Goal: Check status: Check status

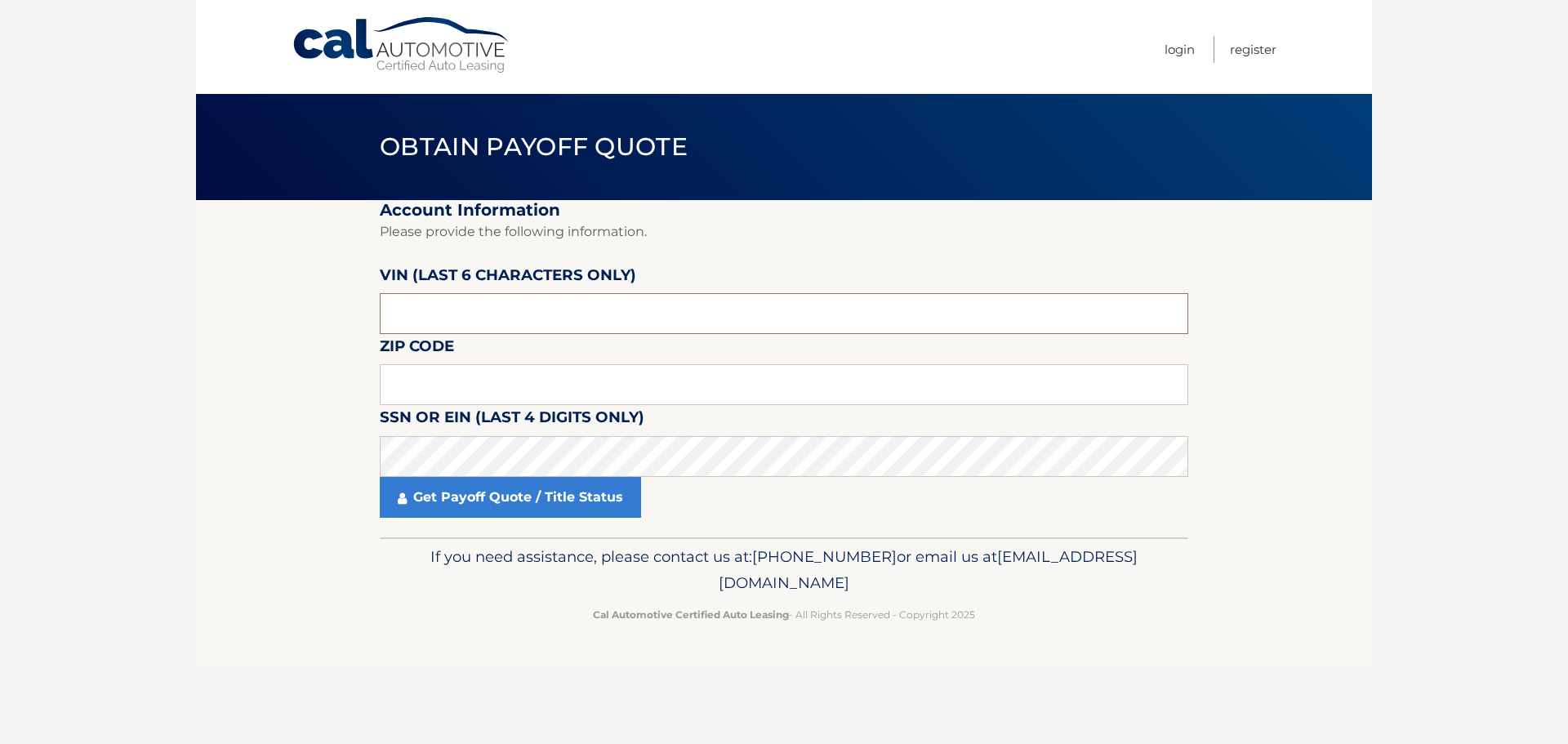
click at [399, 304] on input "text" at bounding box center [784, 314] width 809 height 41
type input "652109"
click at [453, 387] on input "text" at bounding box center [784, 385] width 809 height 41
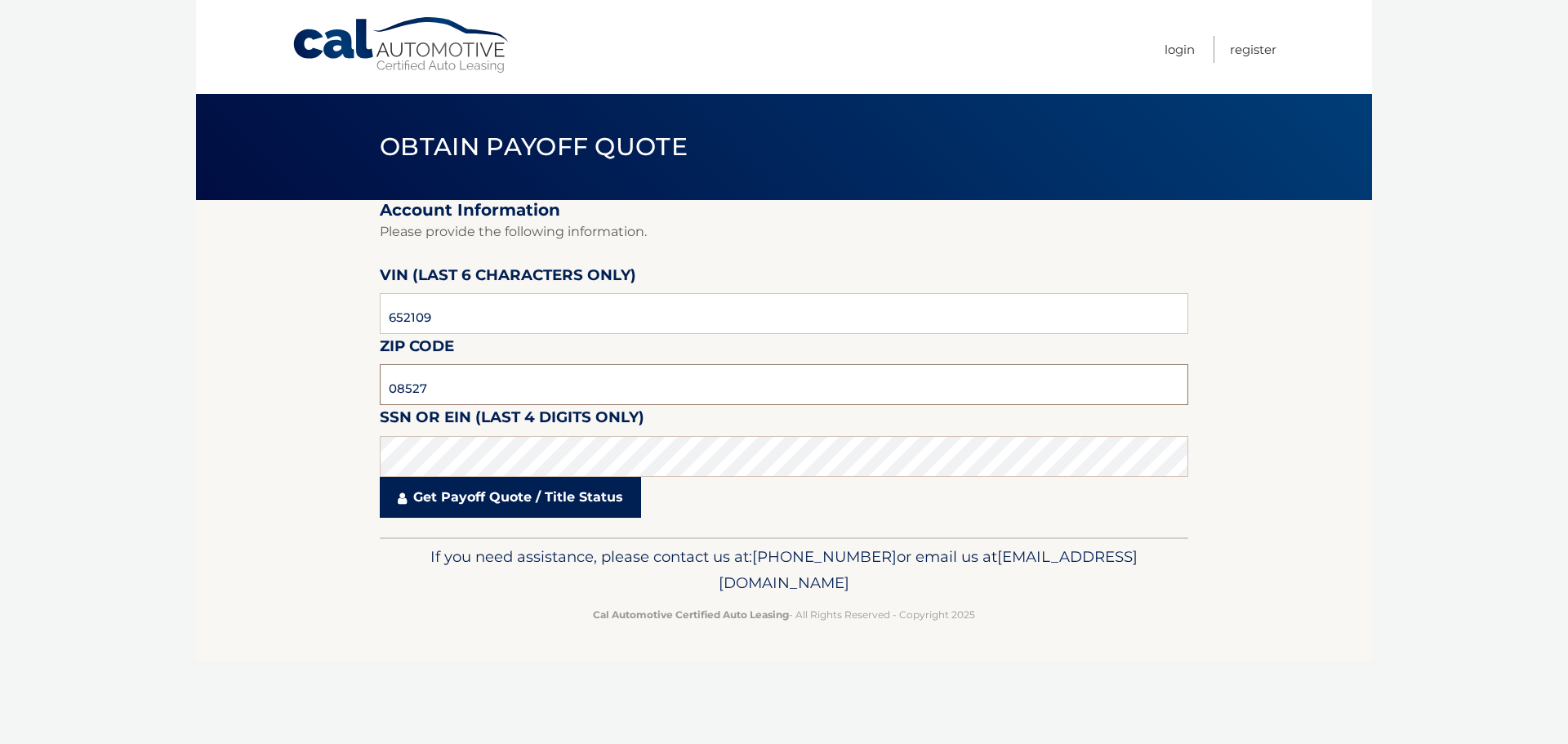
type input "08527"
click at [479, 488] on link "Get Payoff Quote / Title Status" at bounding box center [510, 497] width 261 height 41
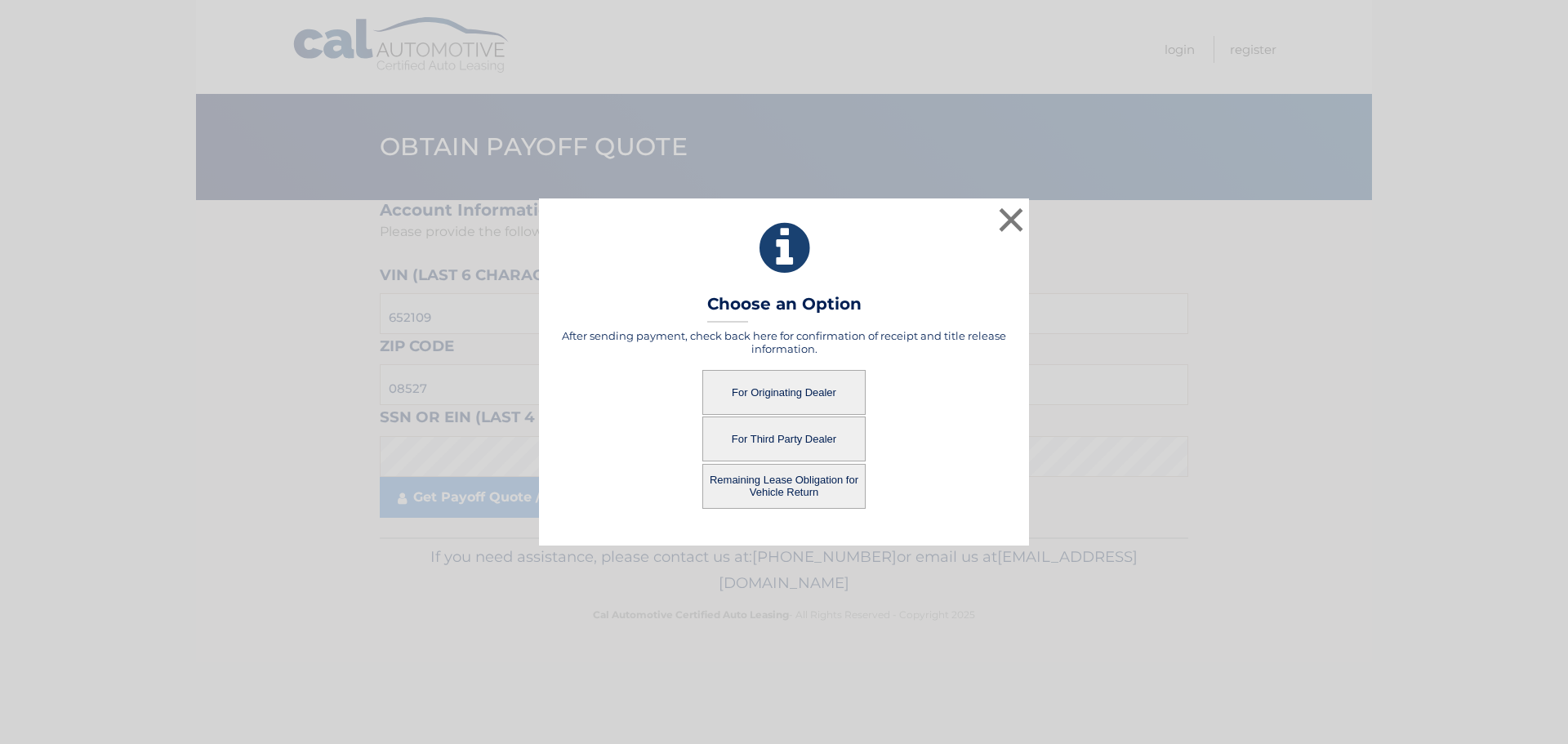
click at [789, 433] on button "For Third Party Dealer" at bounding box center [784, 439] width 163 height 45
click at [774, 439] on button "For Third Party Dealer" at bounding box center [784, 439] width 163 height 45
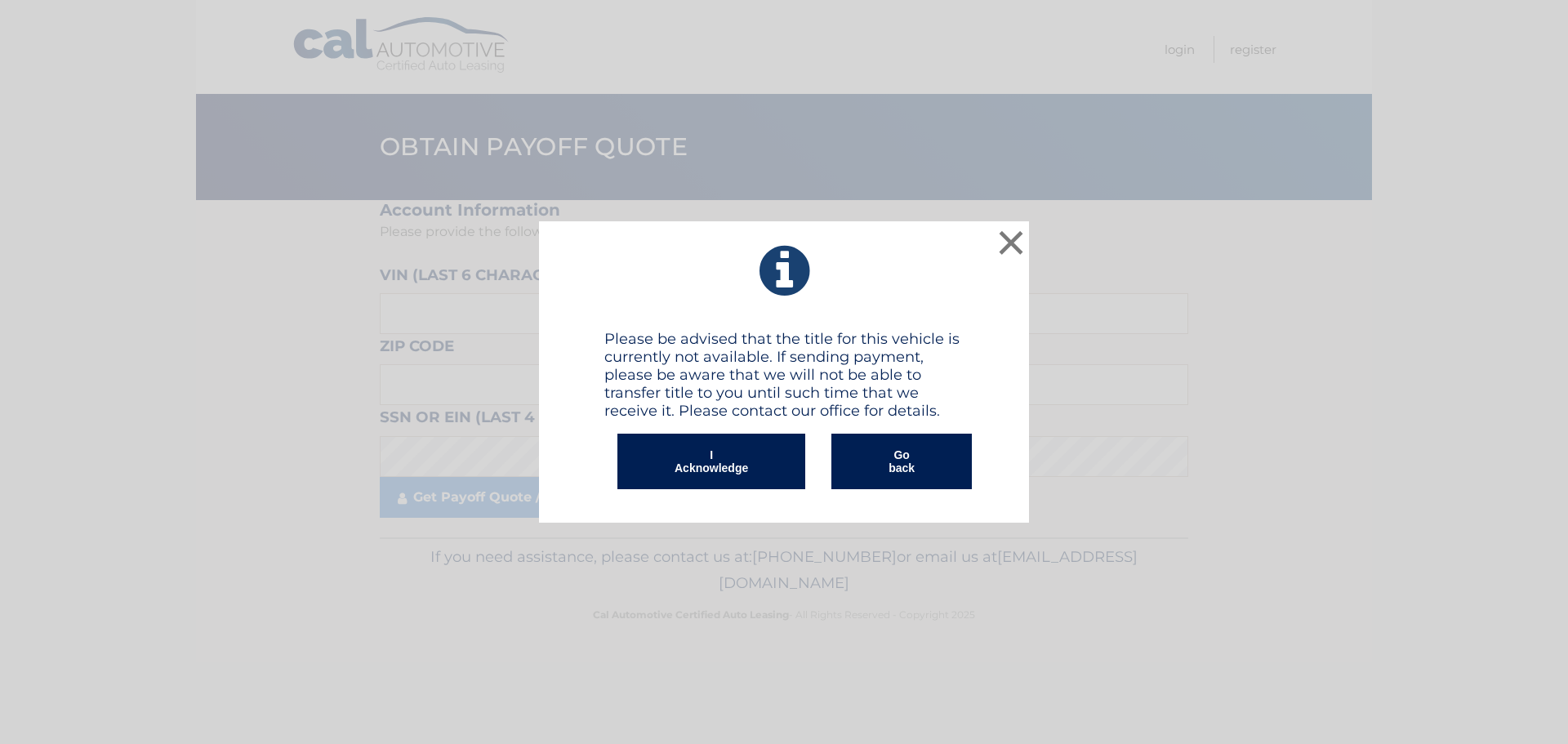
click at [717, 454] on button "I Acknowledge" at bounding box center [711, 462] width 188 height 56
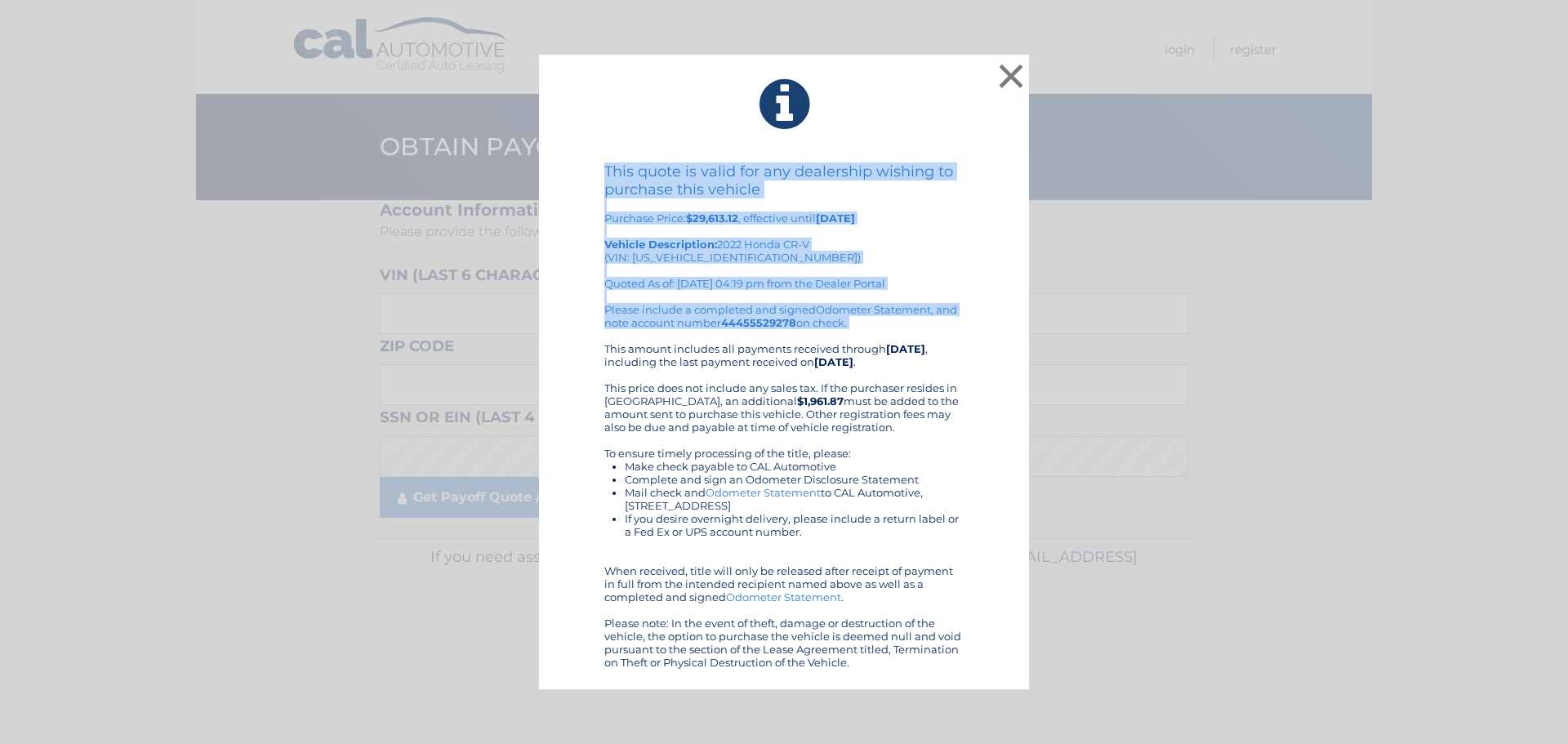
drag, startPoint x: 602, startPoint y: 172, endPoint x: 858, endPoint y: 341, distance: 306.8
click at [858, 341] on div "This quote is valid for any dealership wishing to purchase this vehicle Purchas…" at bounding box center [784, 415] width 449 height 506
click at [1004, 80] on button "×" at bounding box center [1011, 75] width 32 height 32
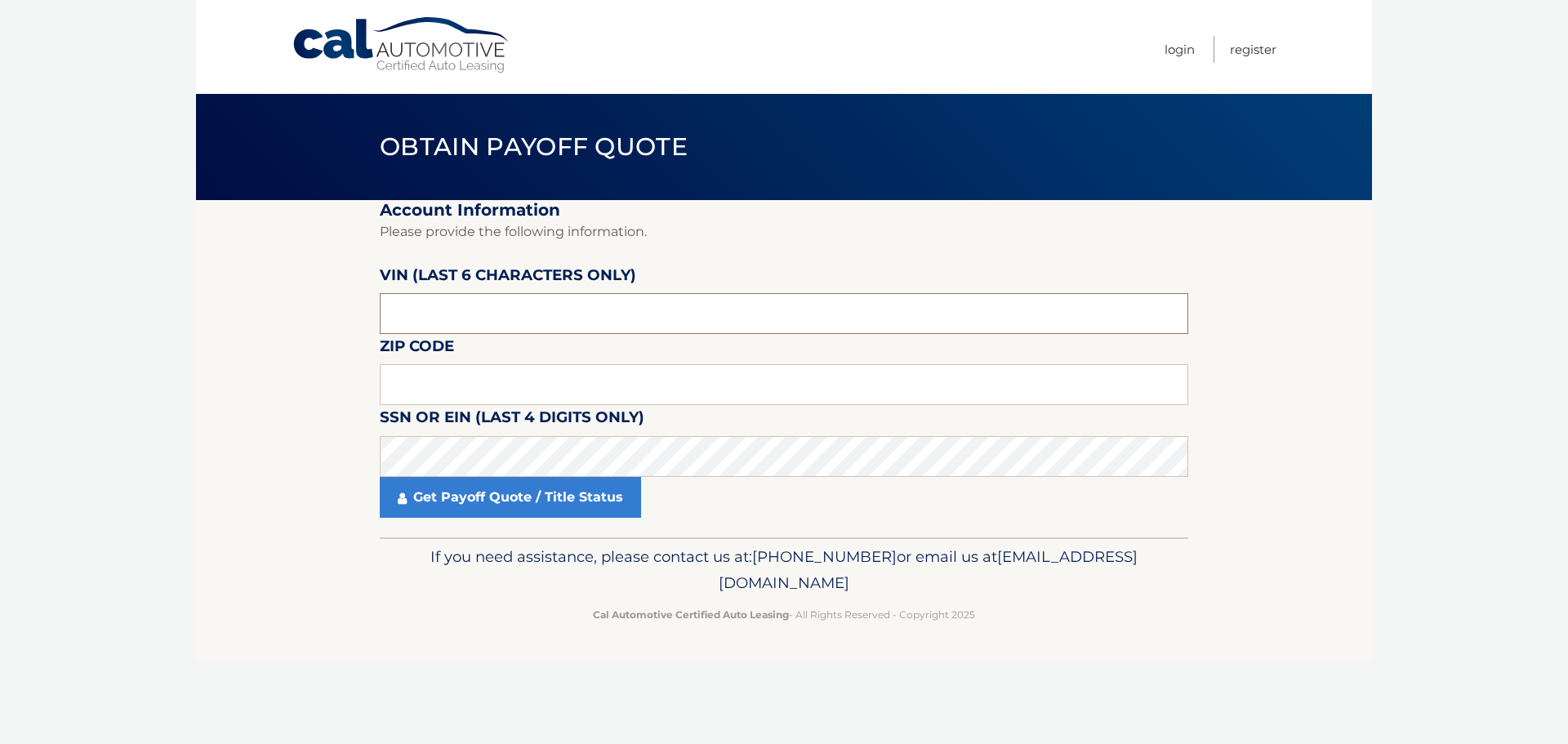
click at [464, 318] on input "text" at bounding box center [784, 314] width 809 height 41
type input "652109"
click at [474, 370] on input "text" at bounding box center [784, 385] width 809 height 41
type input "08527"
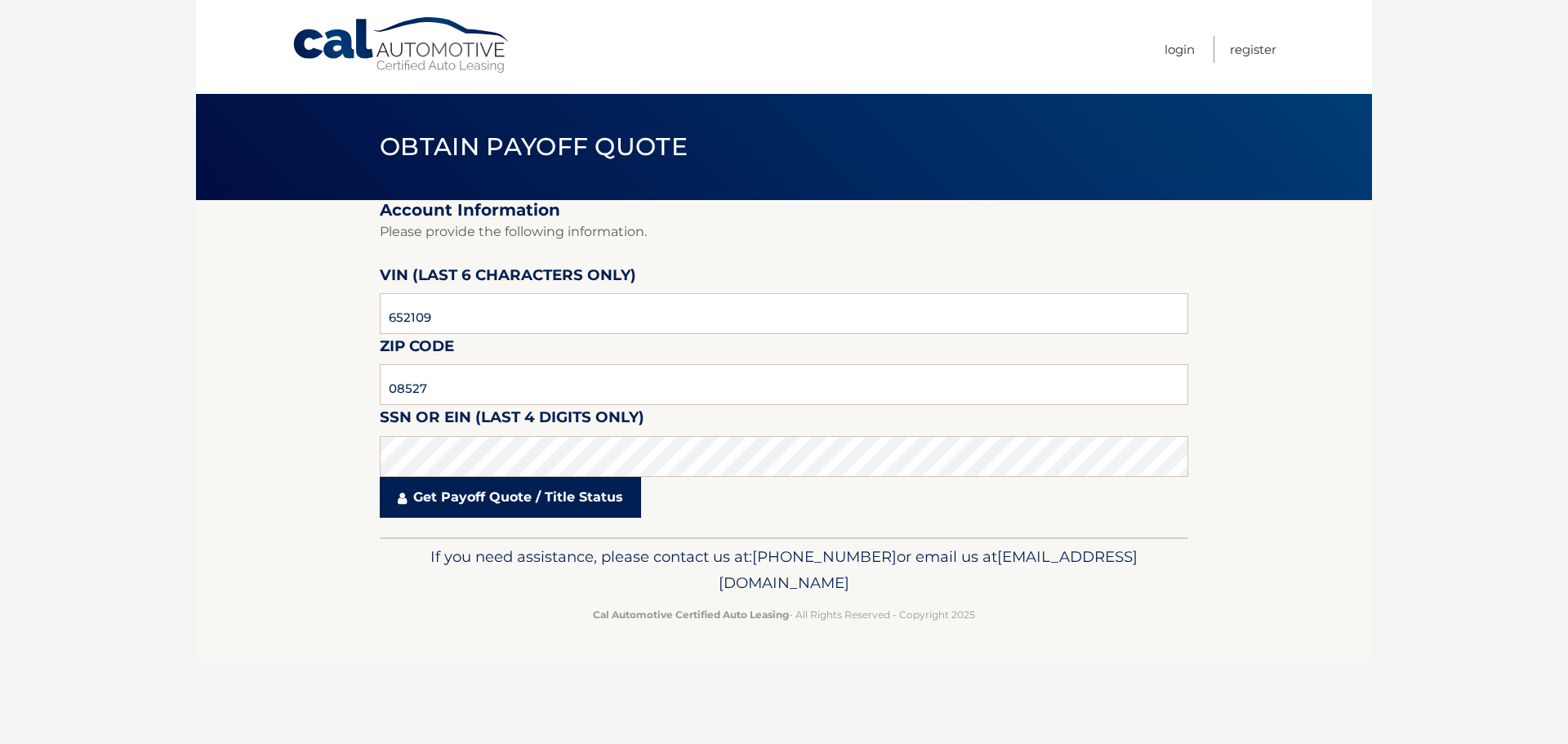
click at [454, 493] on link "Get Payoff Quote / Title Status" at bounding box center [510, 497] width 261 height 41
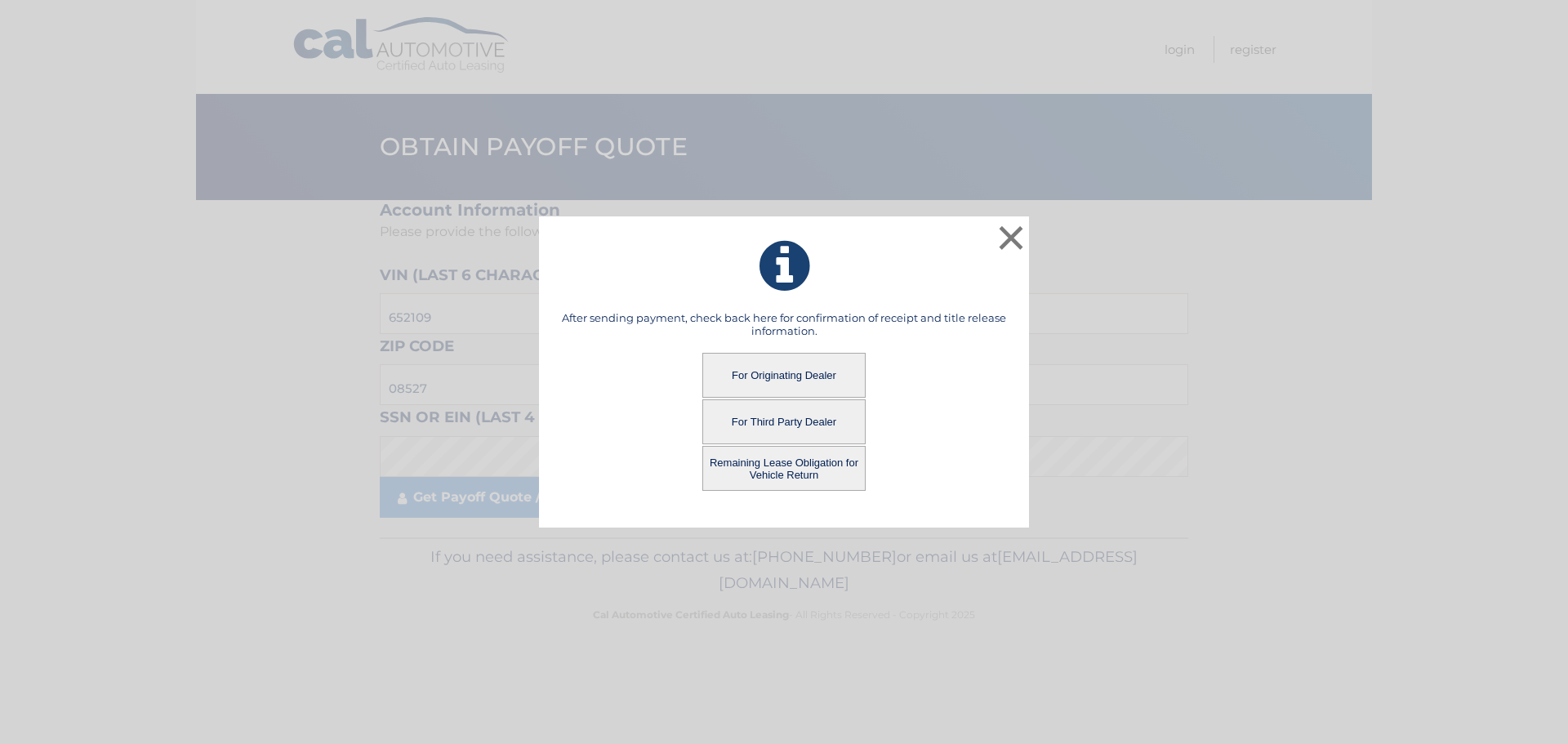
click at [783, 373] on button "For Originating Dealer" at bounding box center [784, 375] width 163 height 45
click at [761, 375] on button "For Originating Dealer" at bounding box center [784, 375] width 163 height 45
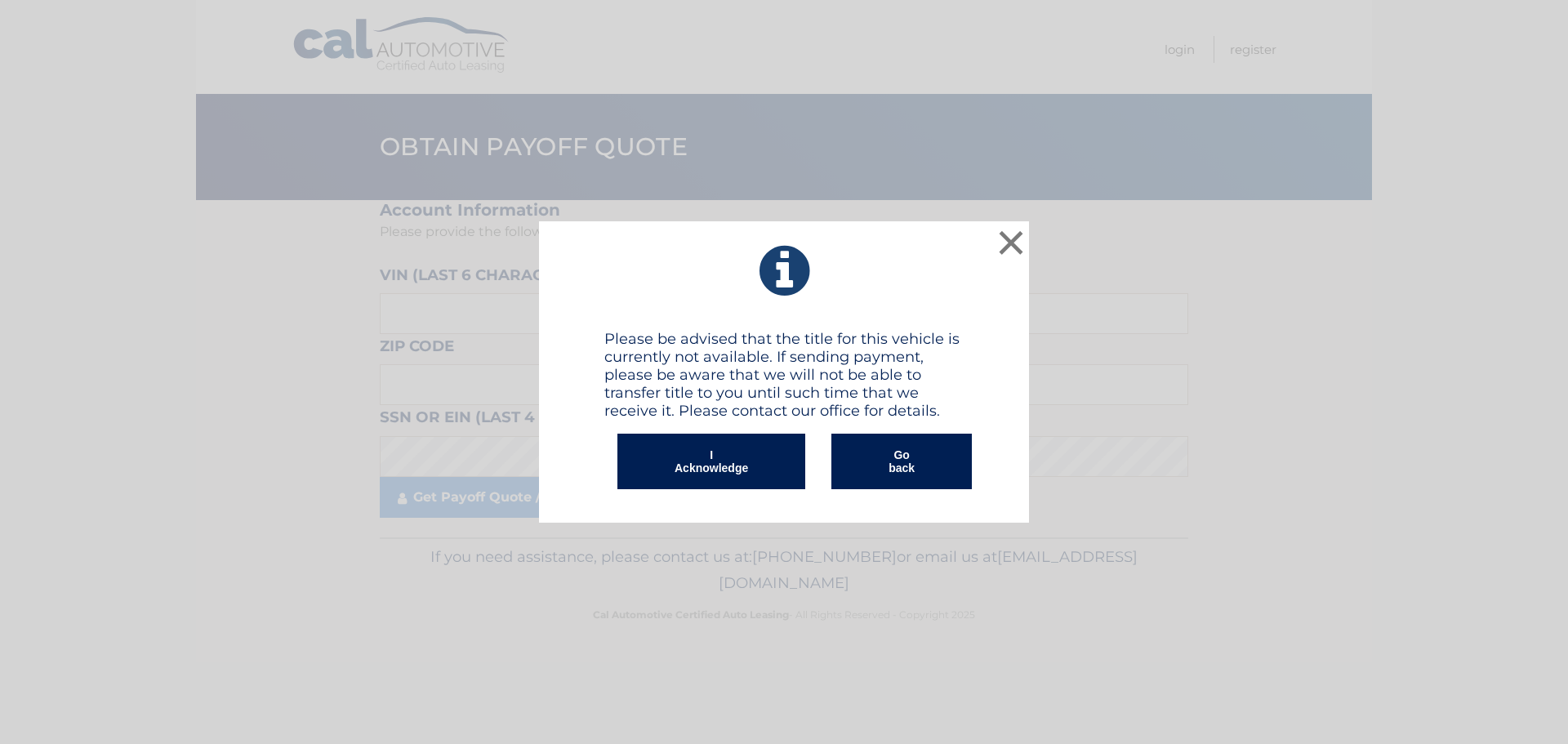
click at [712, 458] on button "I Acknowledge" at bounding box center [711, 462] width 188 height 56
